Goal: Task Accomplishment & Management: Manage account settings

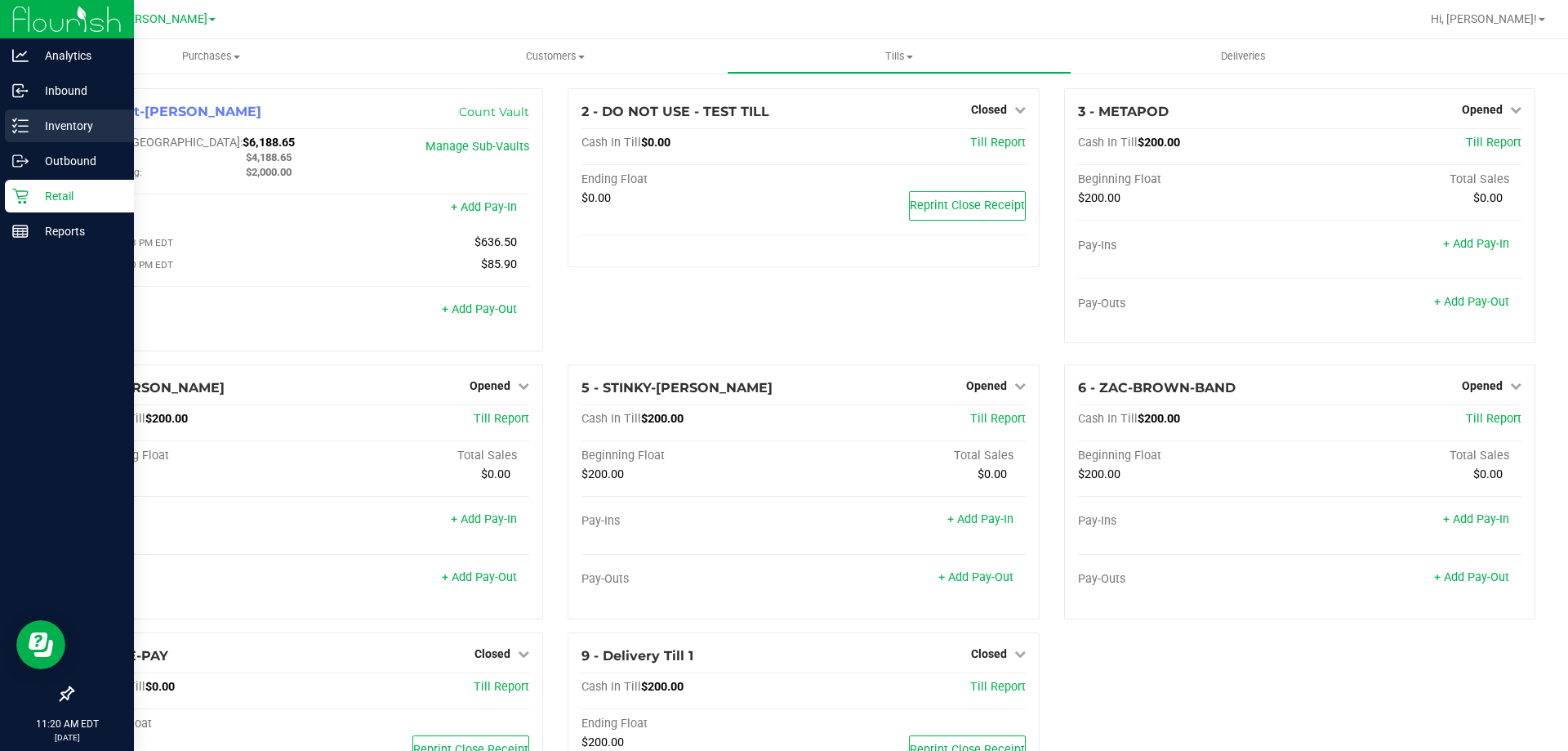
click at [68, 121] on p "Inventory" at bounding box center [77, 126] width 98 height 20
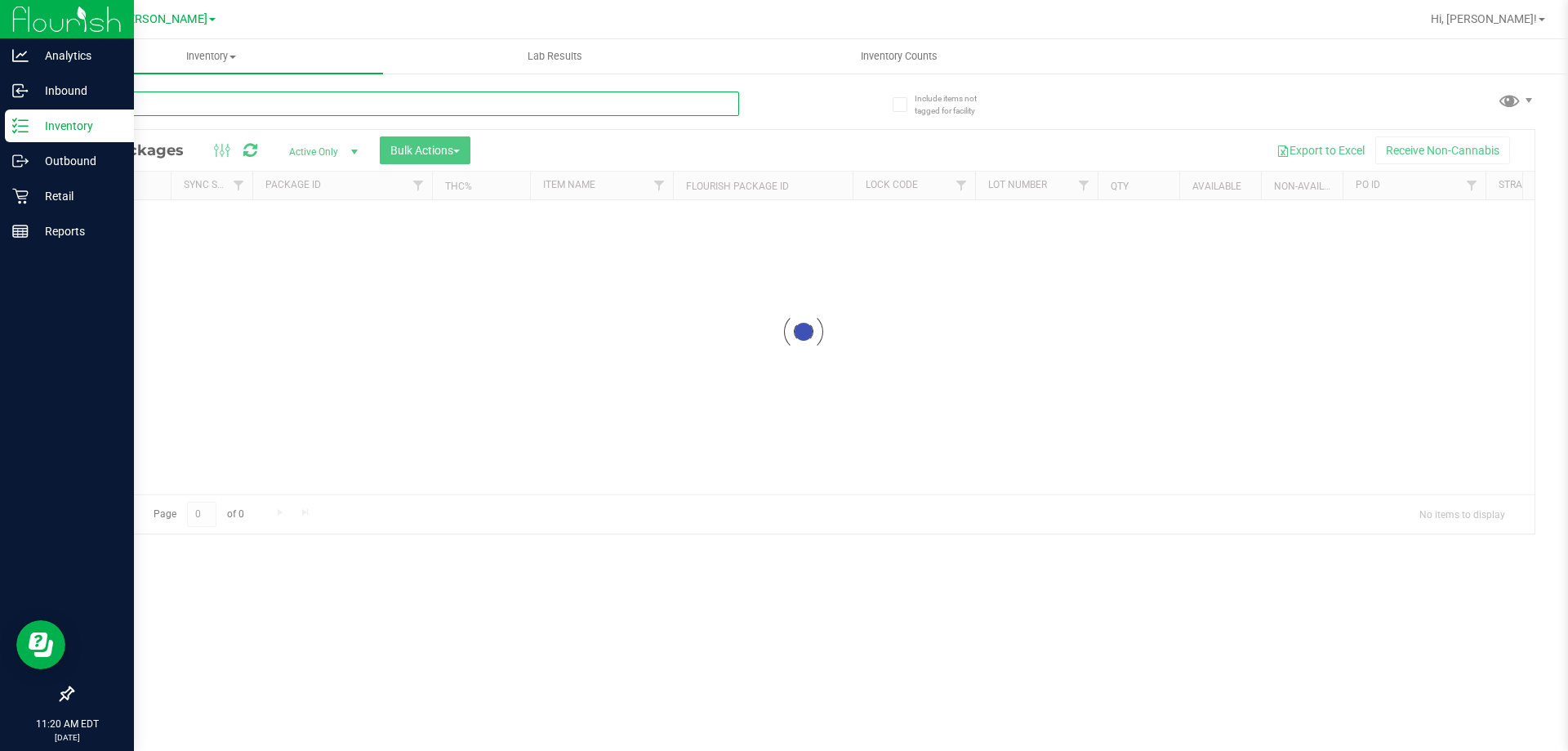
click at [212, 94] on div "Inventory All packages All inventory Waste log Create inventory Lab Results Inv…" at bounding box center [804, 395] width 1529 height 712
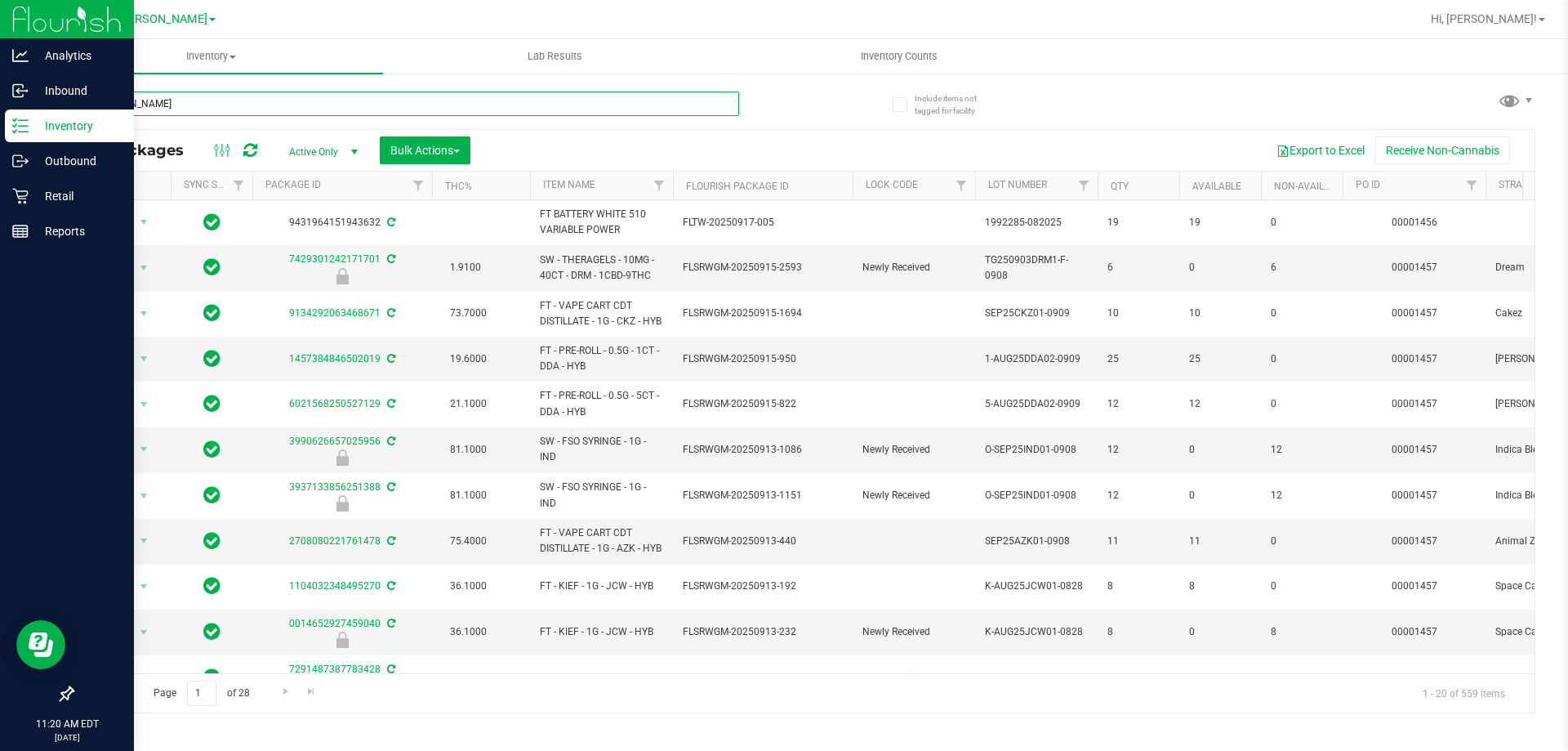
type input "[PERSON_NAME]"
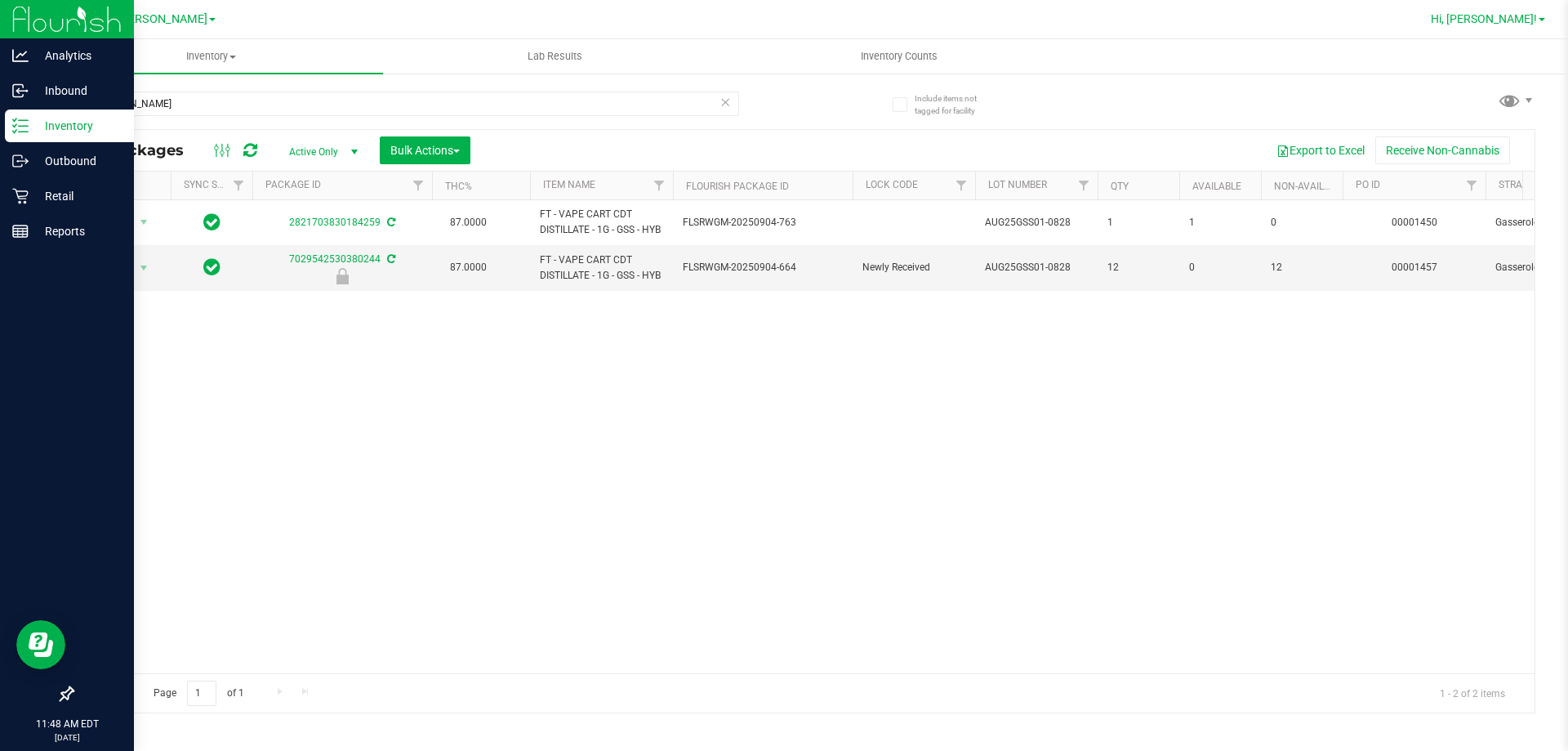
click at [1506, 15] on span "Hi, [PERSON_NAME]!" at bounding box center [1484, 18] width 106 height 13
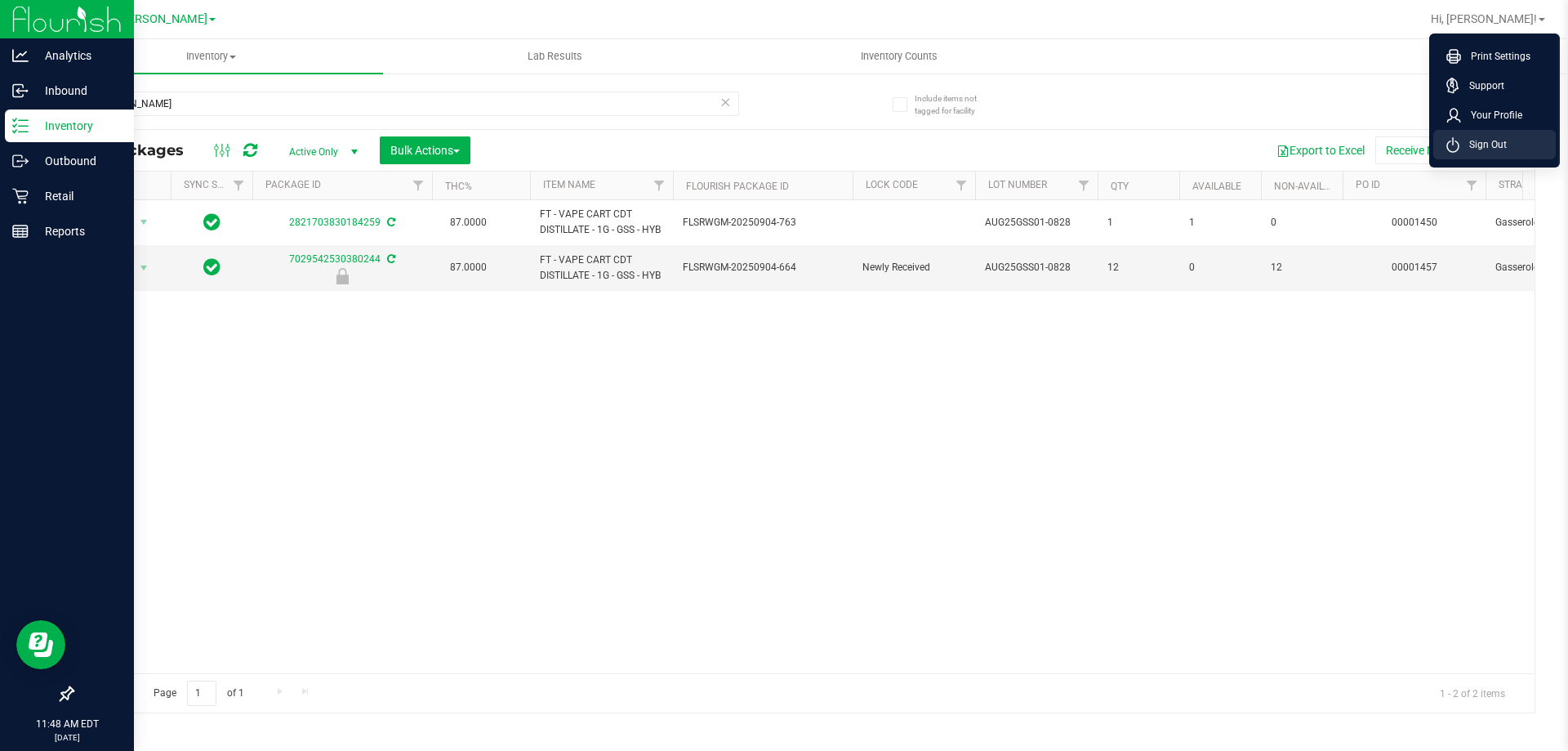
click at [1495, 133] on li "Sign Out" at bounding box center [1494, 145] width 122 height 29
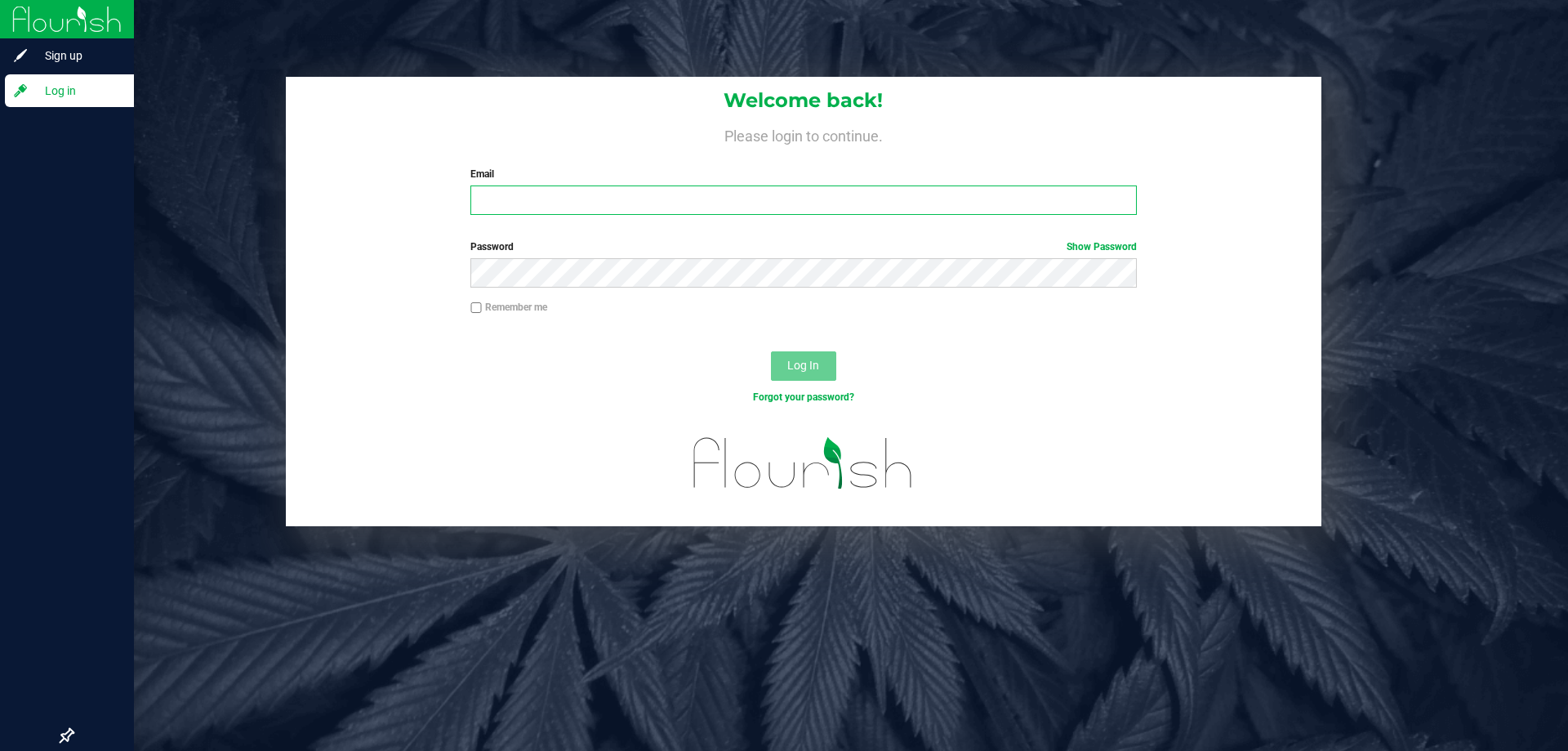
click at [722, 207] on input "Email" at bounding box center [803, 200] width 666 height 29
type input "[EMAIL_ADDRESS][DOMAIN_NAME]"
click at [771, 352] on button "Log In" at bounding box center [804, 366] width 65 height 29
